Goal: Task Accomplishment & Management: Use online tool/utility

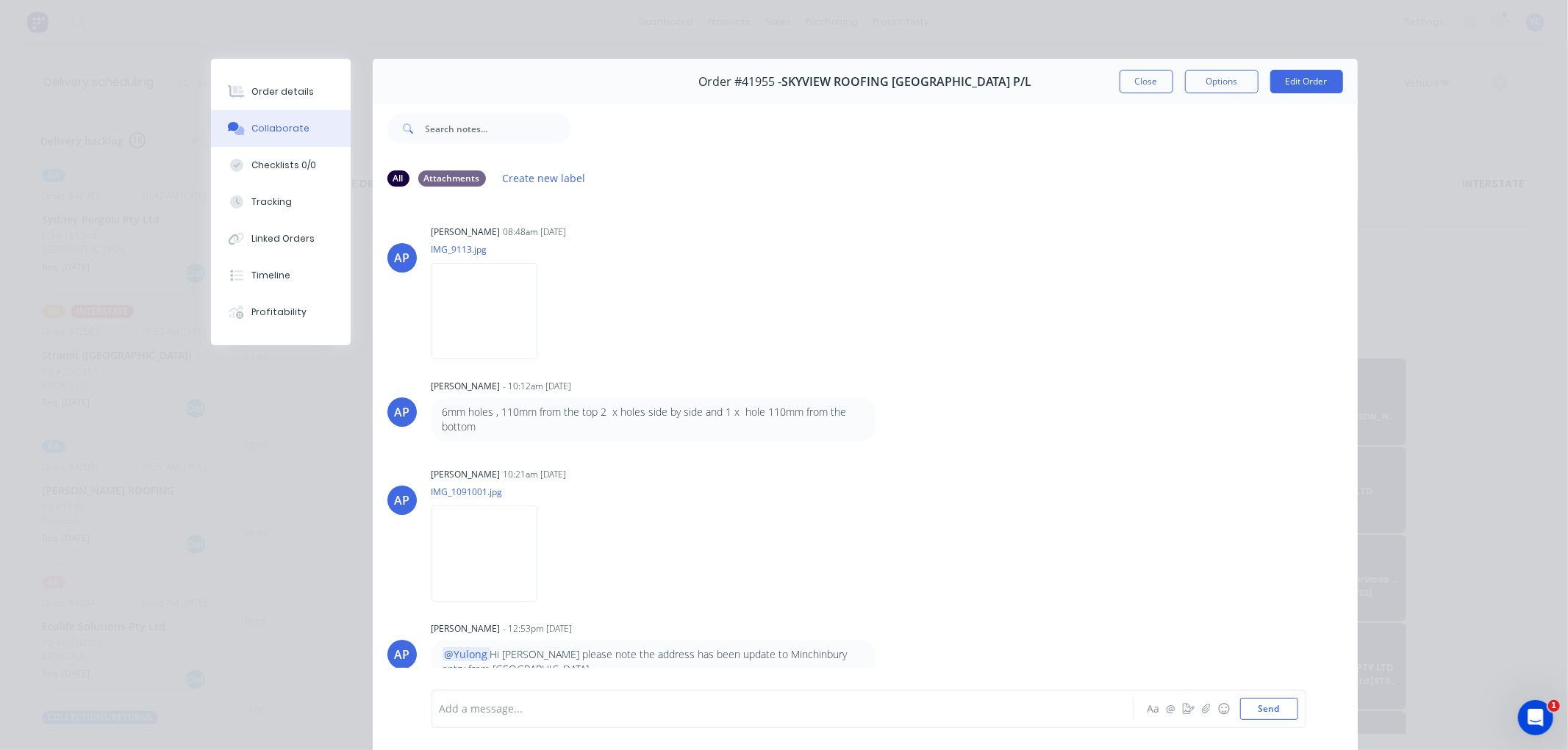
scroll to position [67, 0]
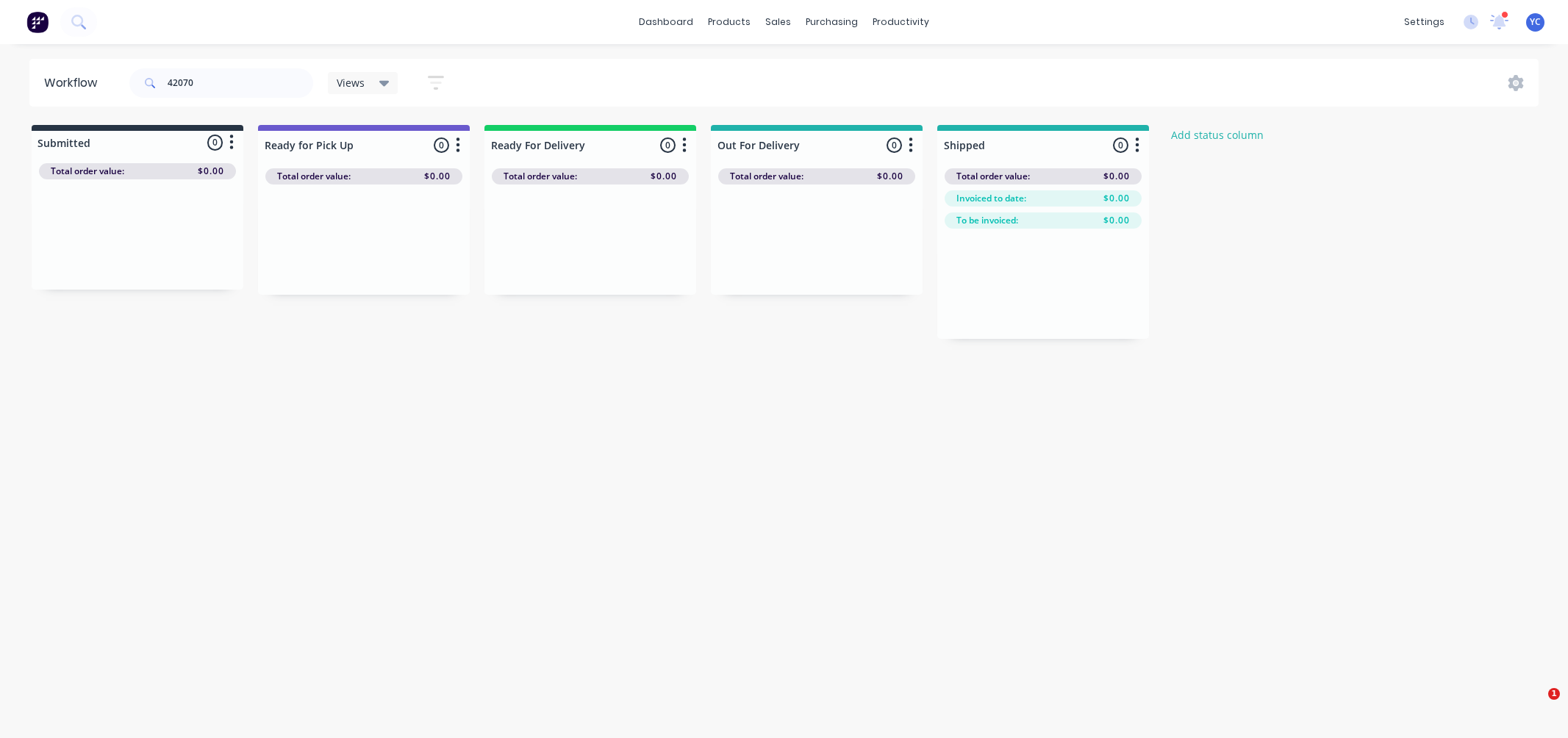
click at [893, 18] on div "productivity" at bounding box center [901, 22] width 72 height 22
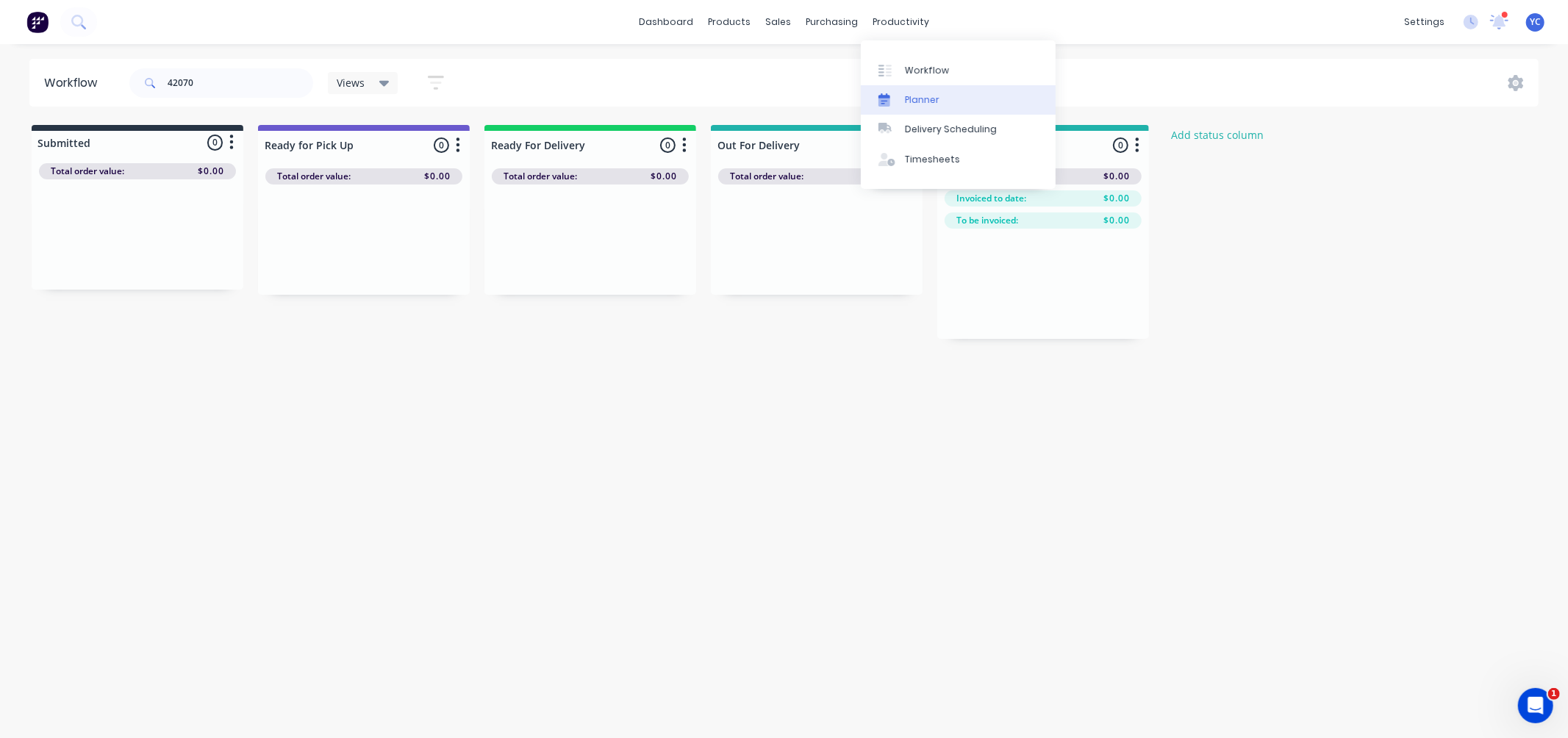
click at [916, 96] on div "Planner" at bounding box center [922, 100] width 35 height 14
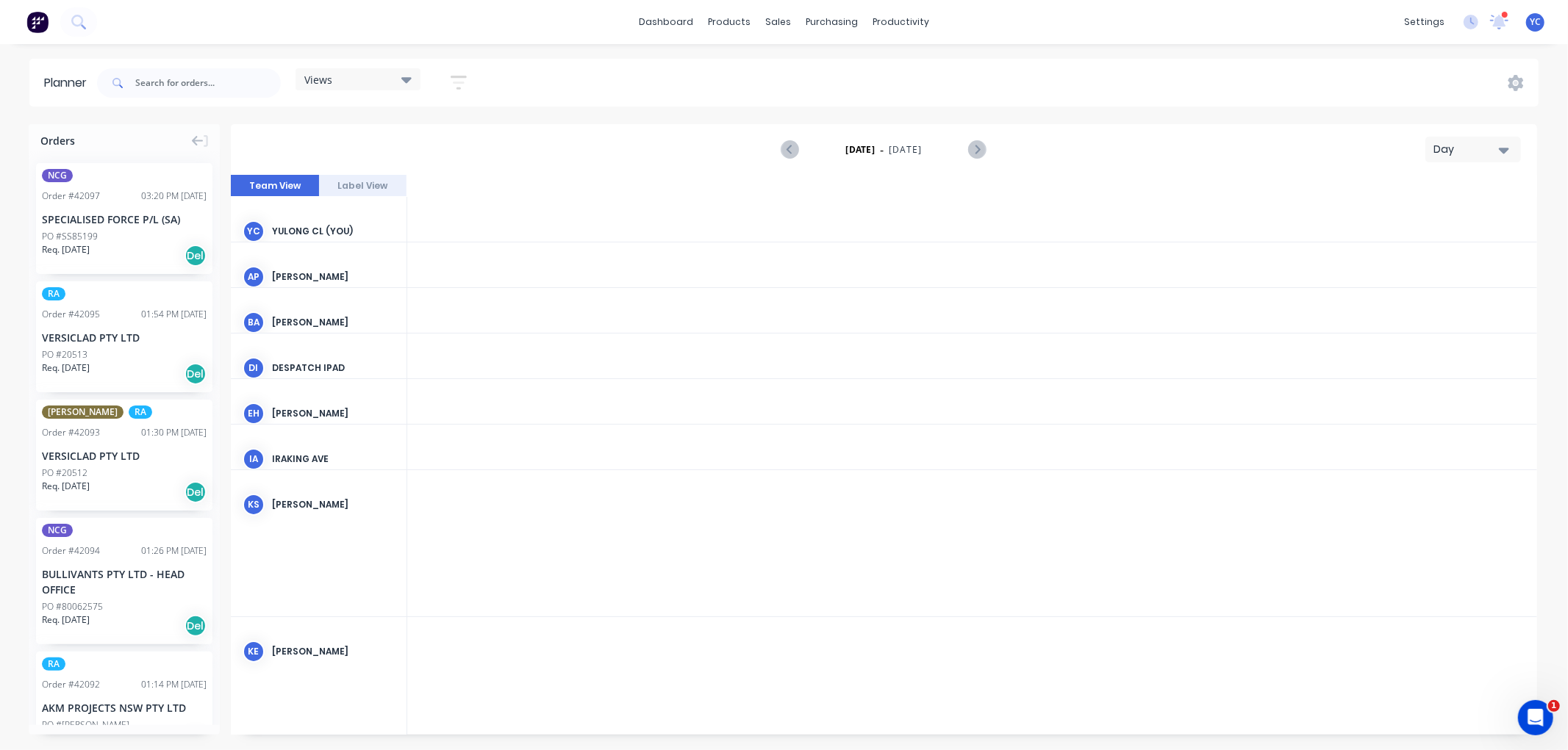
scroll to position [0, 3764]
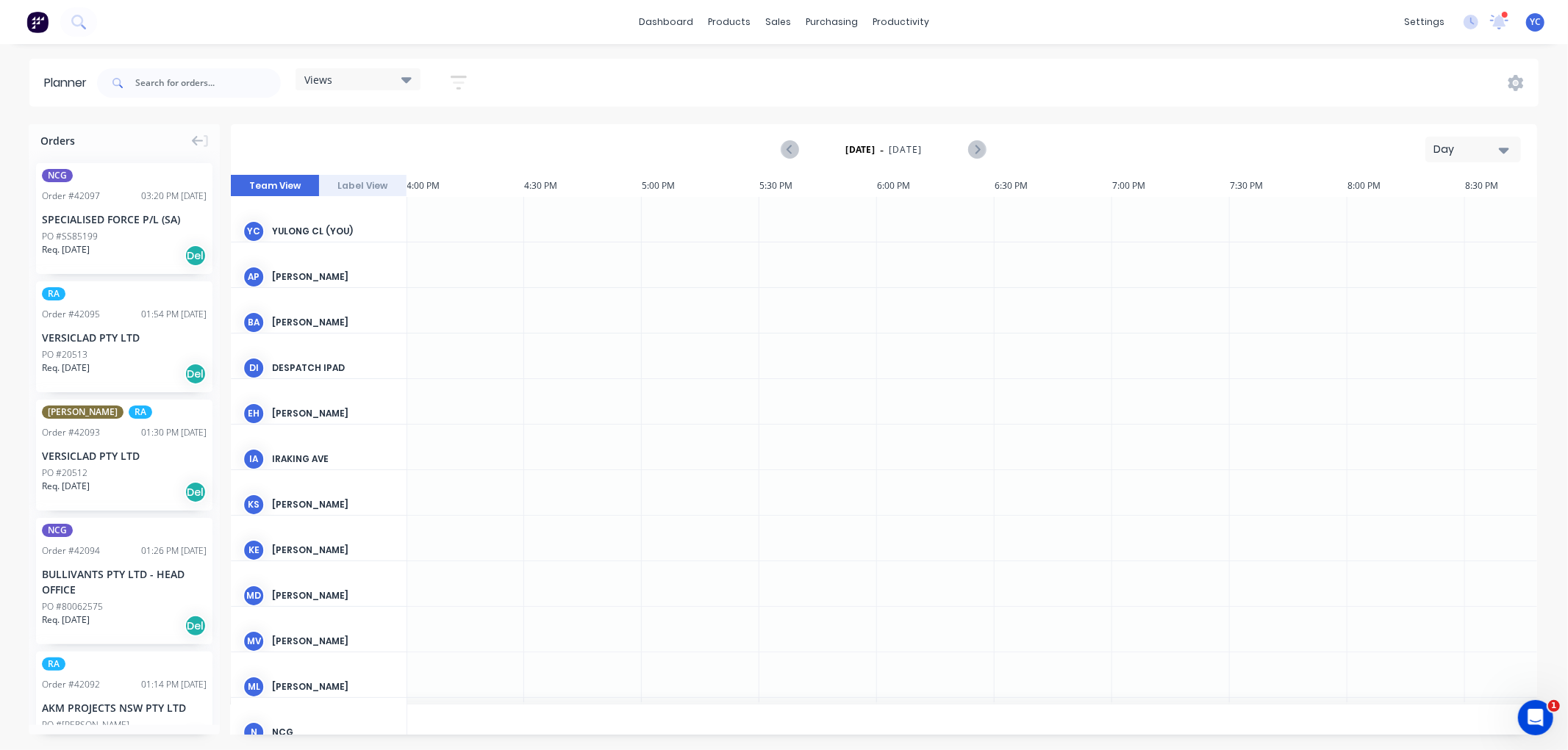
click at [1465, 140] on button "Day" at bounding box center [1473, 149] width 96 height 26
click at [1428, 217] on div "Week" at bounding box center [1447, 218] width 146 height 29
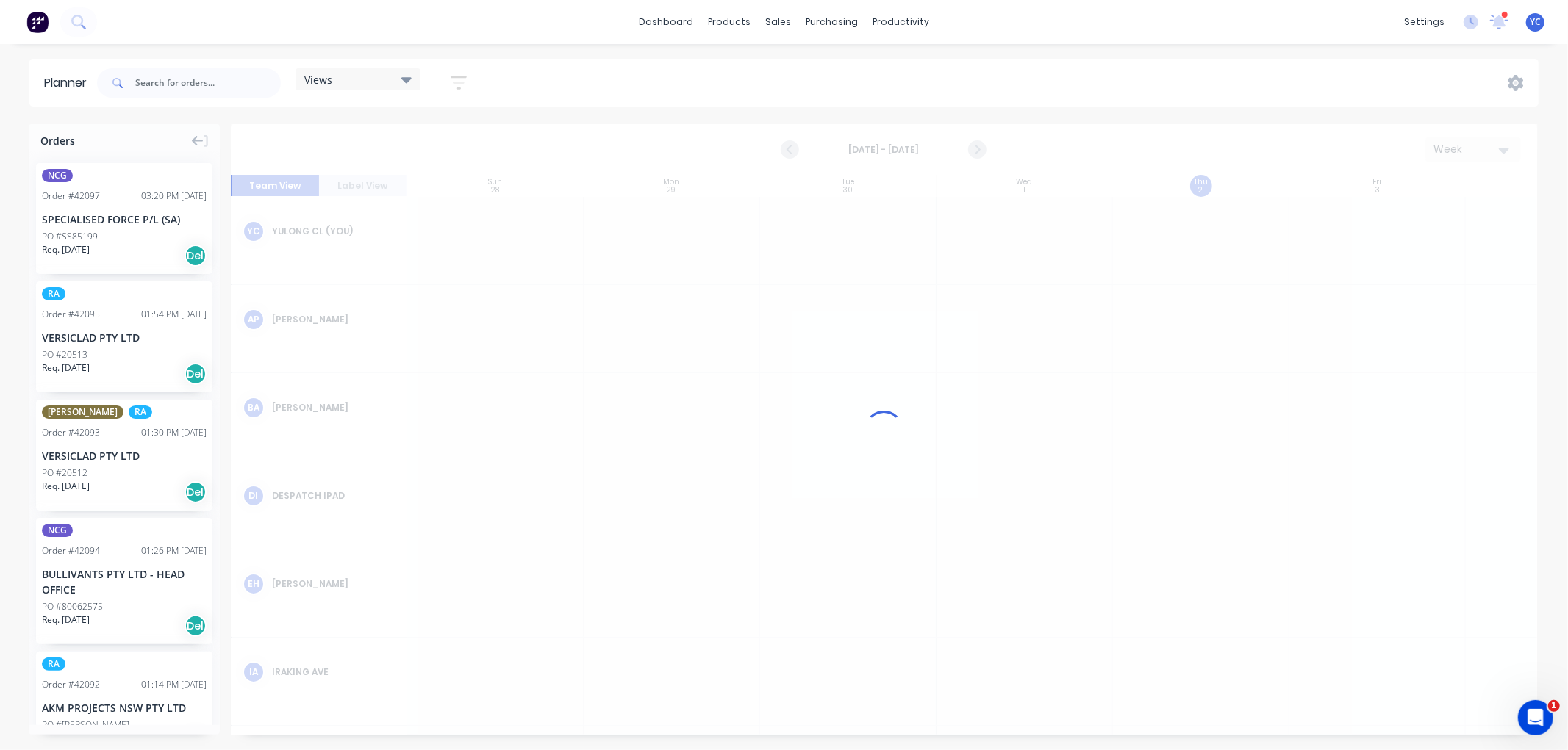
click at [357, 72] on div "Views" at bounding box center [358, 79] width 107 height 14
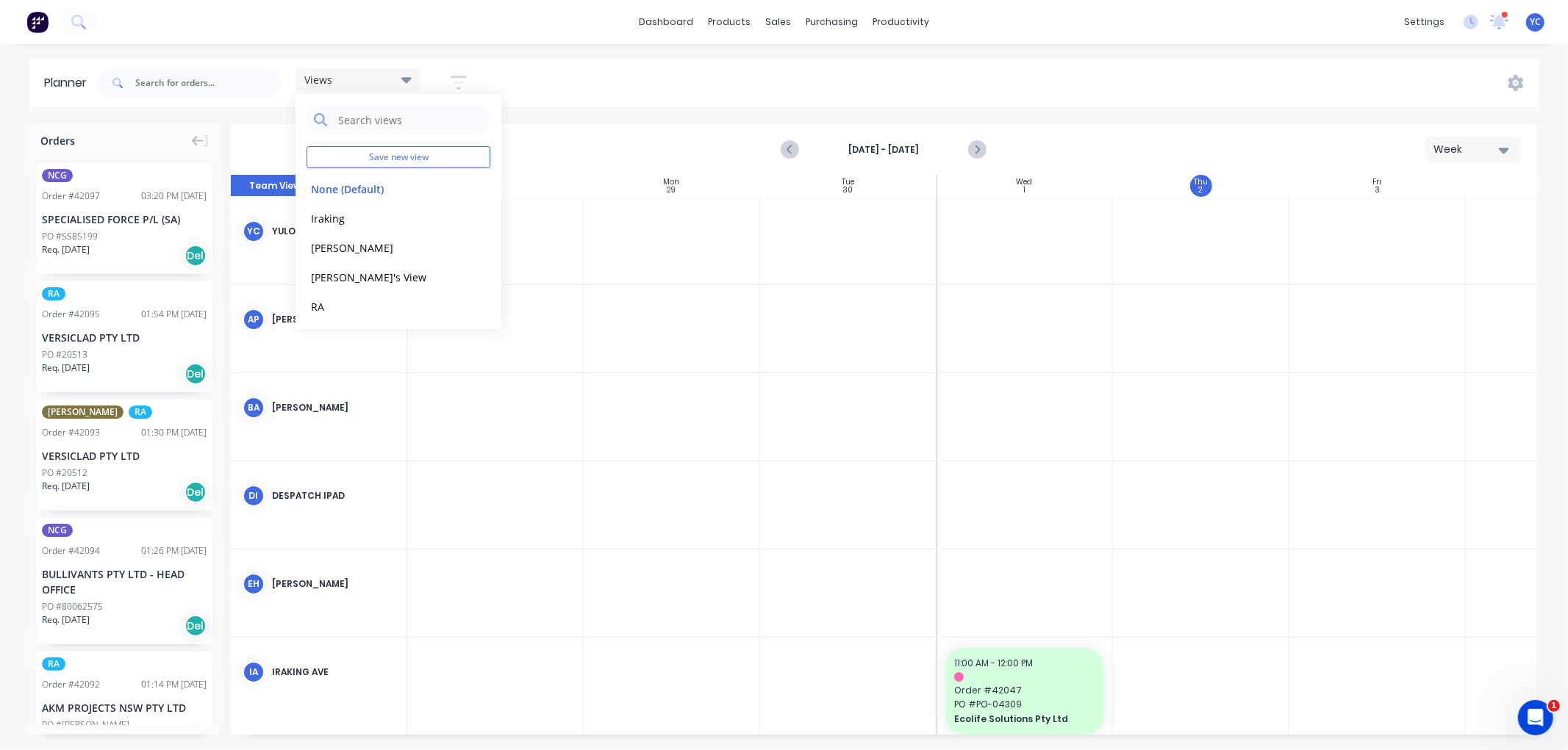
scroll to position [0, 1]
